Goal: Check status

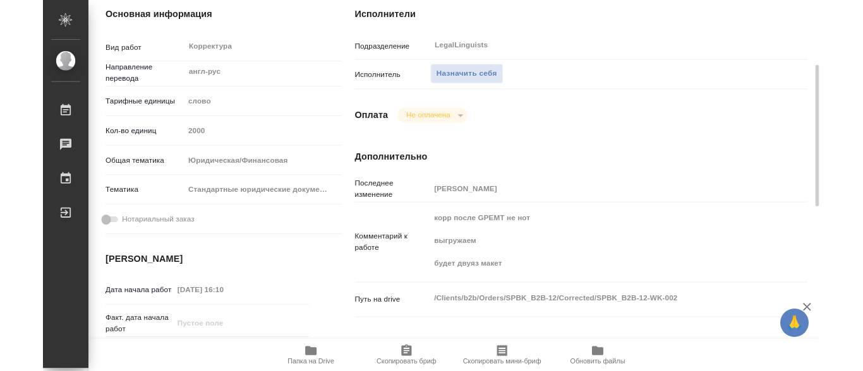
scroll to position [253, 0]
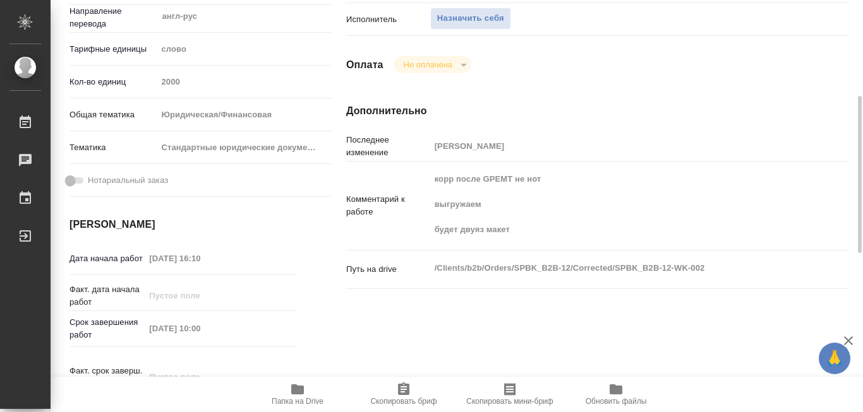
click at [291, 387] on icon "button" at bounding box center [297, 390] width 13 height 10
click at [292, 387] on icon "button" at bounding box center [297, 390] width 13 height 10
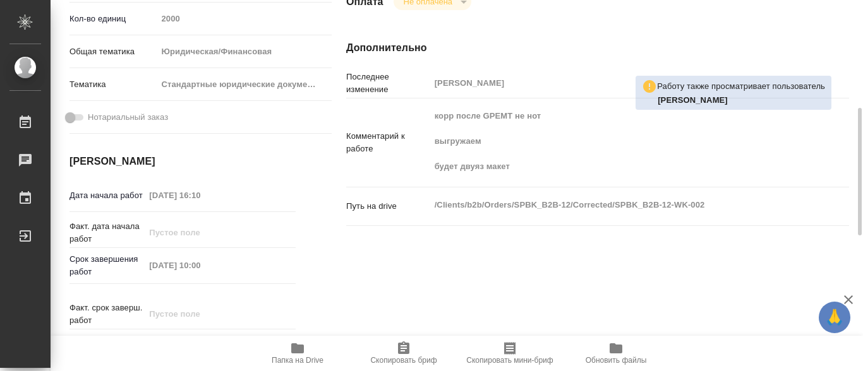
scroll to position [379, 0]
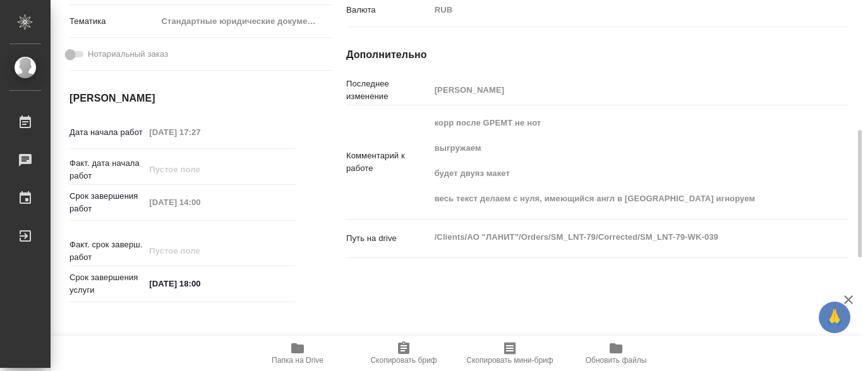
scroll to position [253, 0]
